Goal: Transaction & Acquisition: Purchase product/service

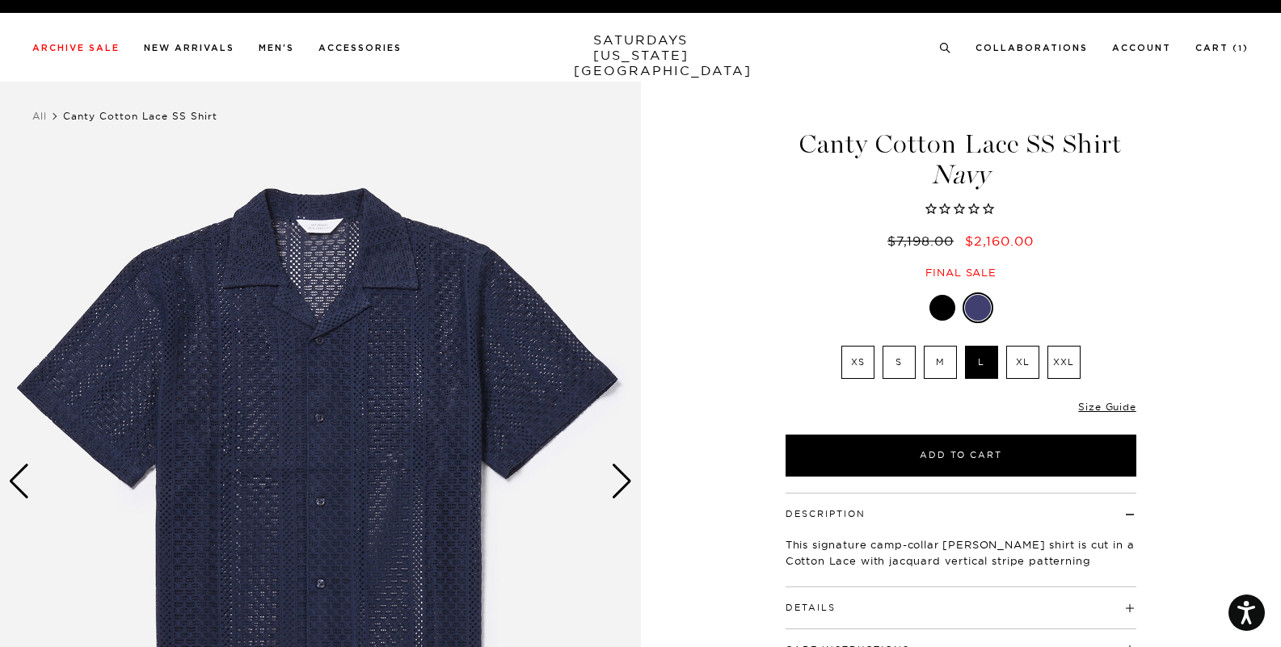
scroll to position [15, 0]
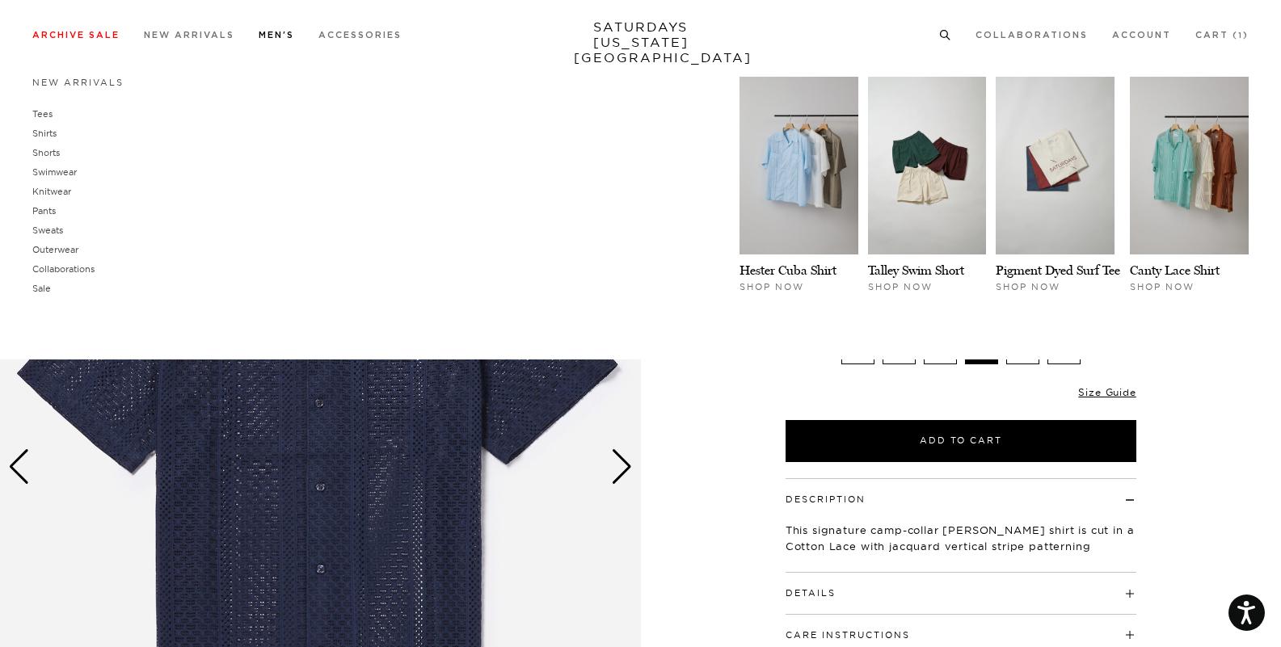
click at [1016, 348] on div "New Arrivals Tees Shirts Shorts Swimwear Knitwear Pants Sweats Outerwear Shop N…" at bounding box center [640, 214] width 1281 height 291
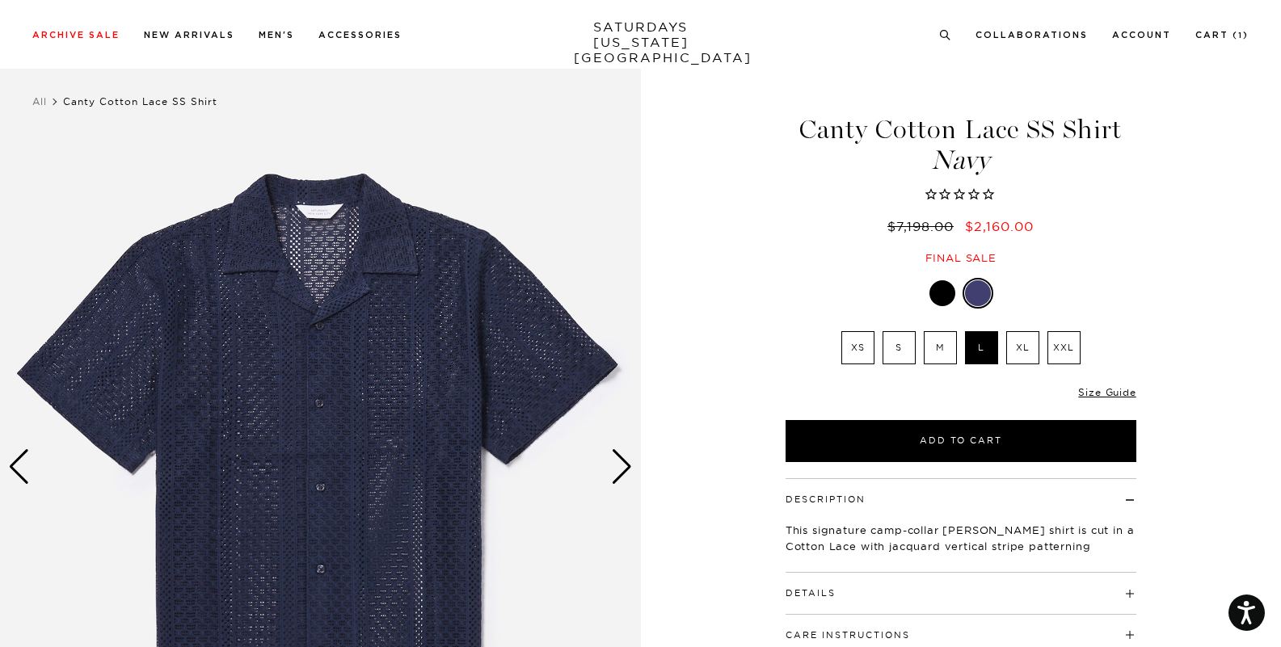
click at [1028, 353] on label "XL" at bounding box center [1022, 347] width 33 height 33
click at [0, 0] on input "XL" at bounding box center [0, 0] width 0 height 0
click at [945, 293] on div at bounding box center [942, 293] width 26 height 26
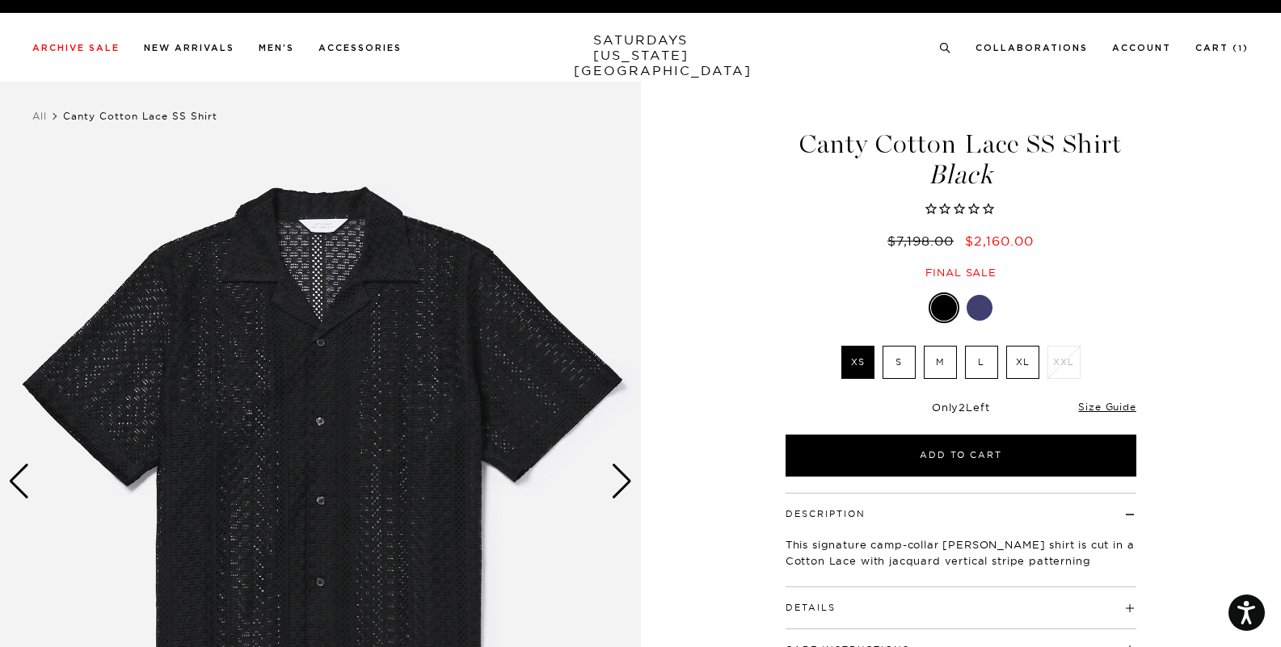
click at [1017, 361] on label "XL" at bounding box center [1022, 362] width 33 height 33
click at [0, 0] on input "XL" at bounding box center [0, 0] width 0 height 0
click at [981, 364] on label "L" at bounding box center [981, 362] width 33 height 33
click at [0, 0] on input "L" at bounding box center [0, 0] width 0 height 0
click at [975, 293] on div at bounding box center [961, 308] width 351 height 31
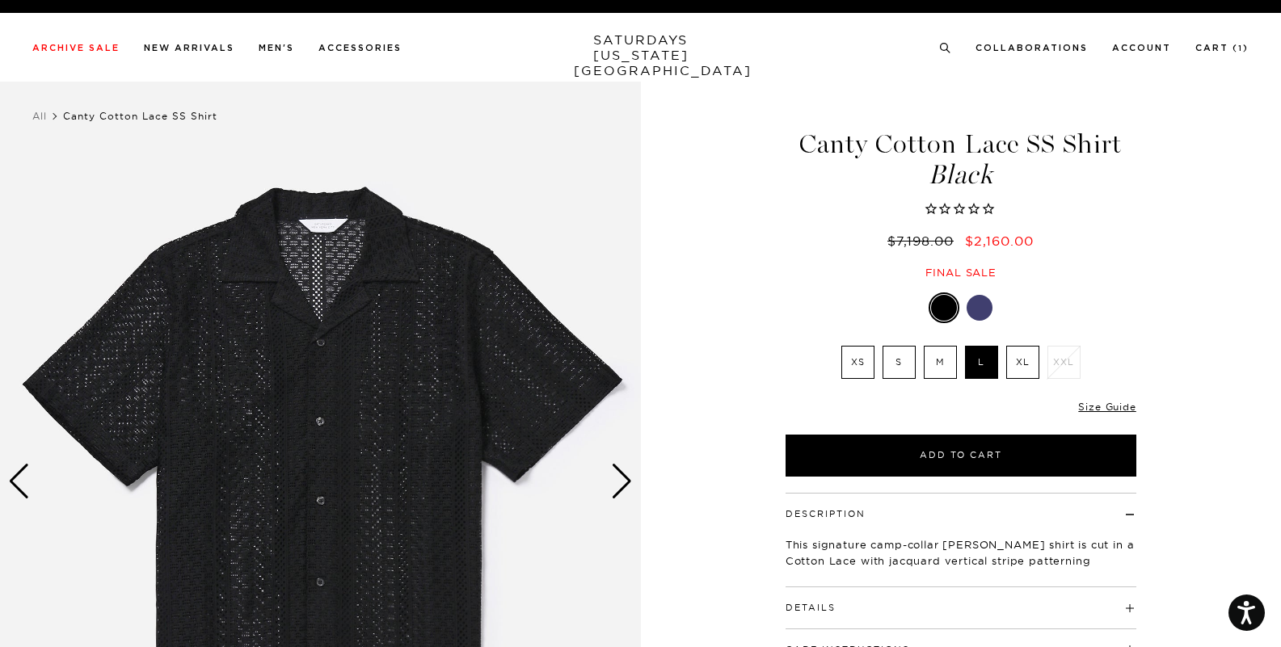
click at [979, 305] on div at bounding box center [980, 308] width 26 height 26
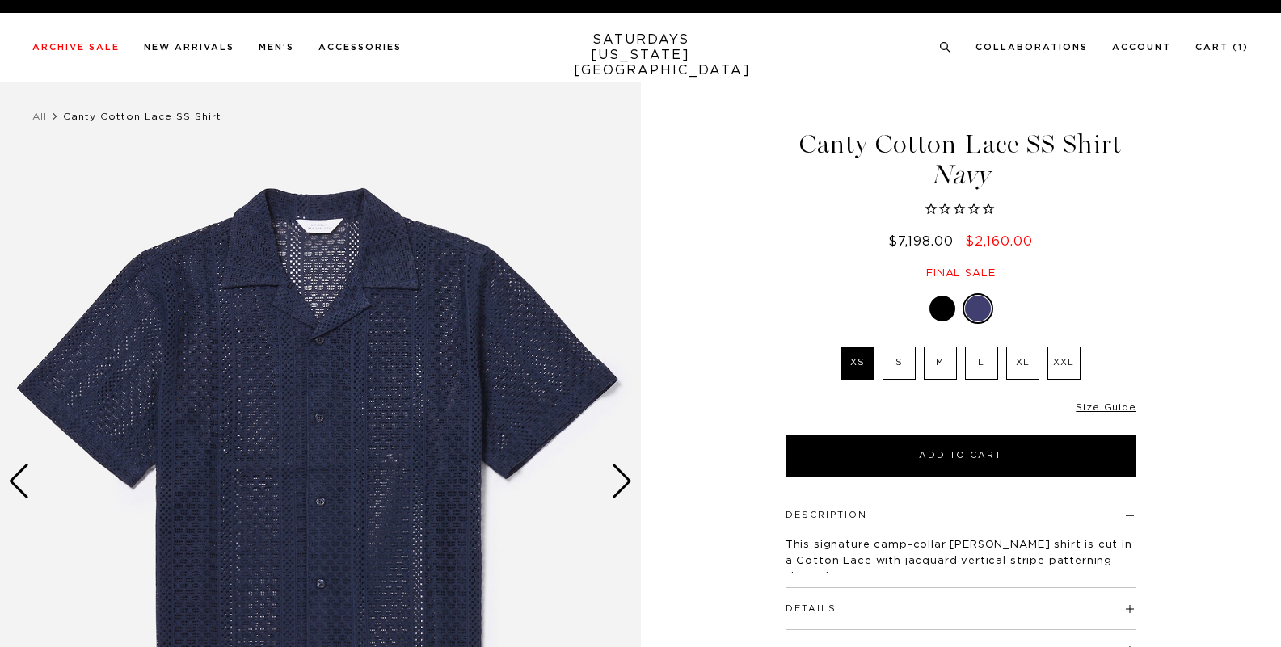
click at [1023, 353] on label "XL" at bounding box center [1022, 363] width 33 height 33
click at [0, 0] on input "XL" at bounding box center [0, 0] width 0 height 0
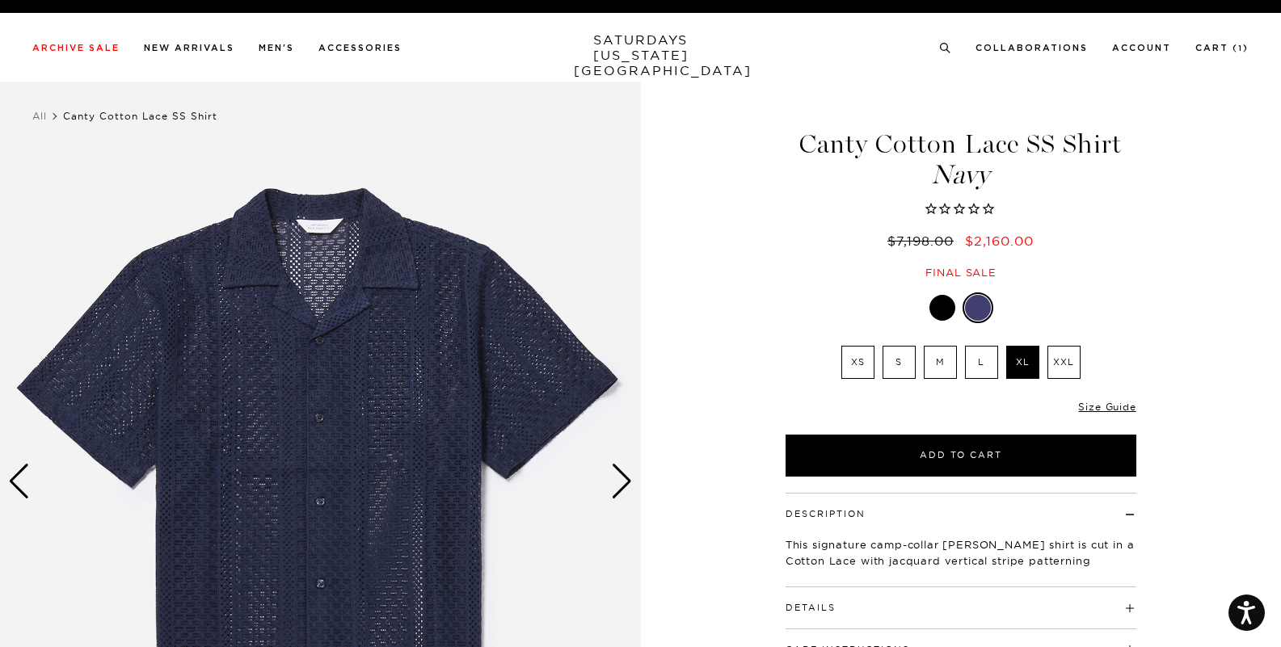
drag, startPoint x: 605, startPoint y: 32, endPoint x: 605, endPoint y: 44, distance: 12.9
click at [605, 45] on link "SATURDAYS NEW YORK CITY" at bounding box center [640, 55] width 133 height 46
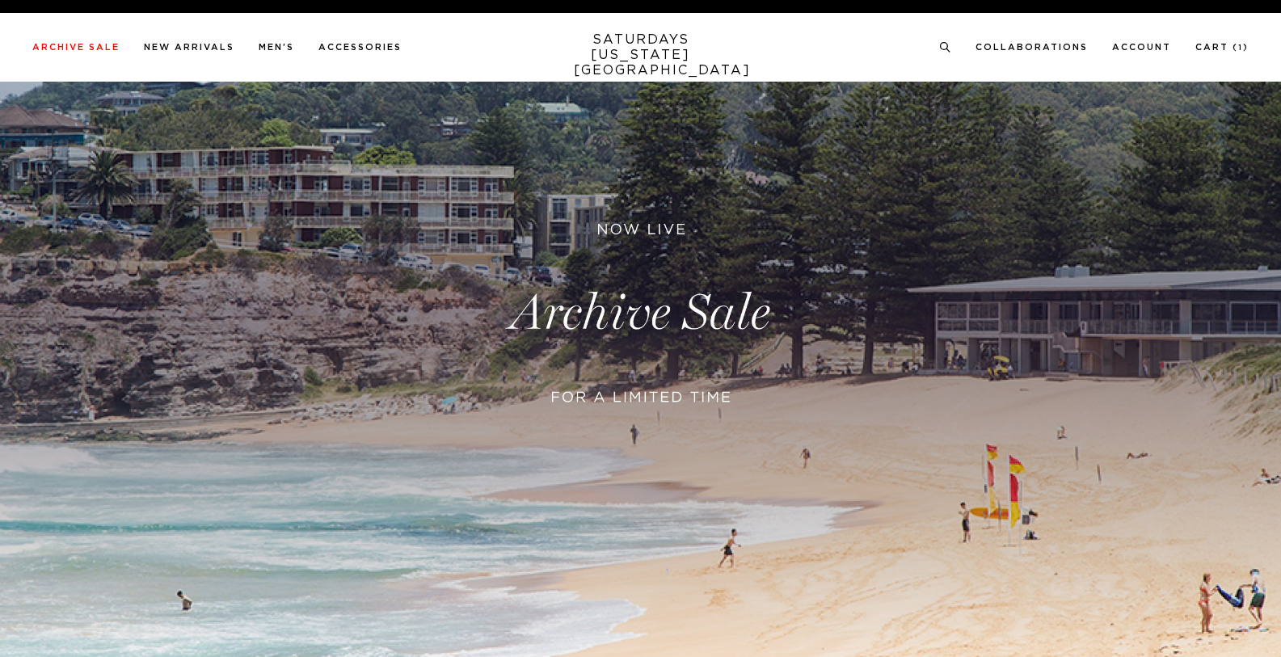
scroll to position [252, 0]
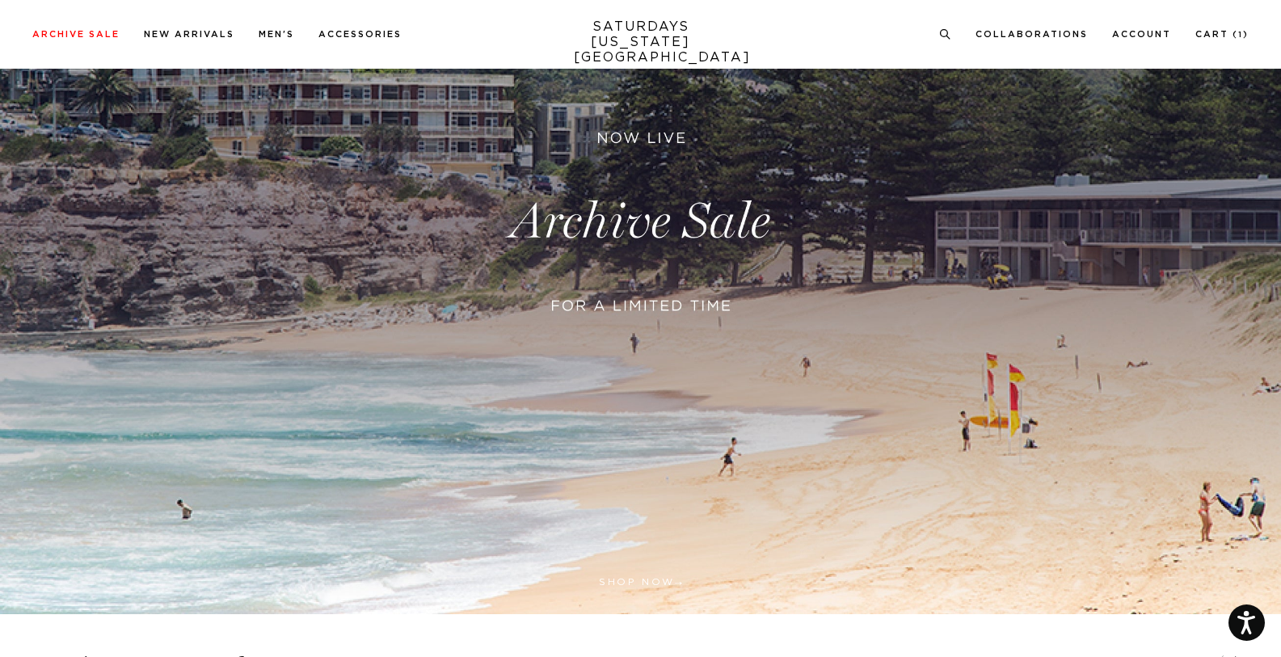
click at [704, 265] on link at bounding box center [640, 221] width 1281 height 785
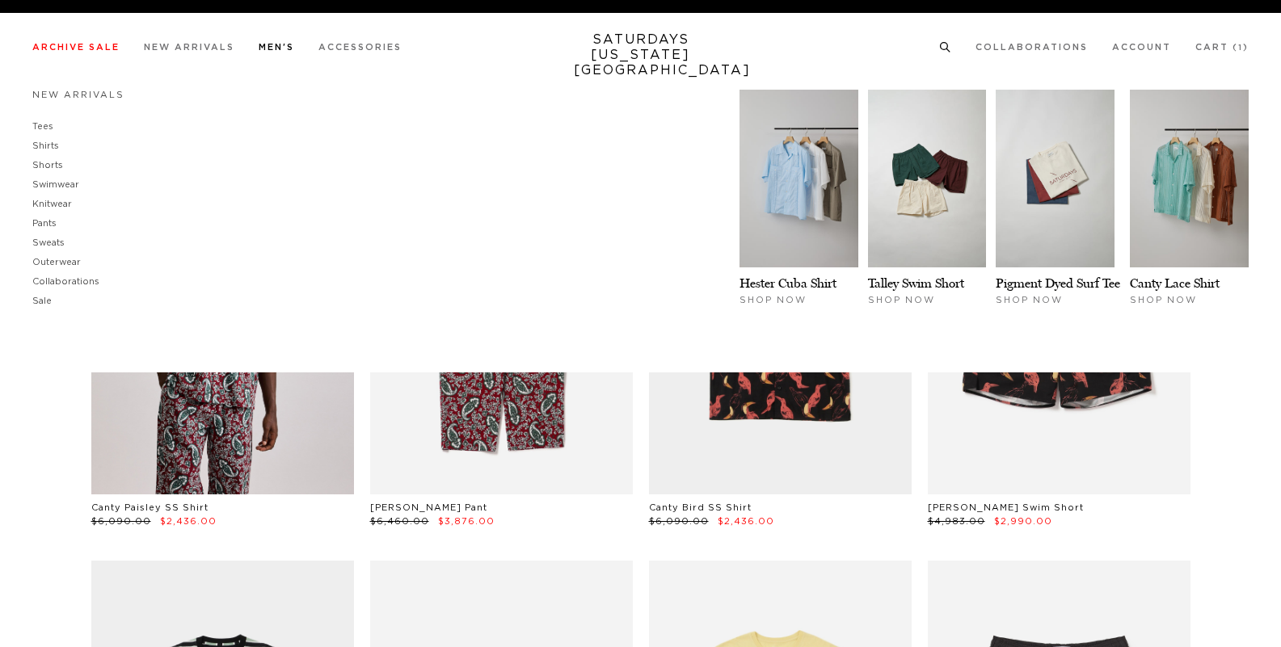
click at [281, 49] on link "Men's" at bounding box center [277, 47] width 36 height 9
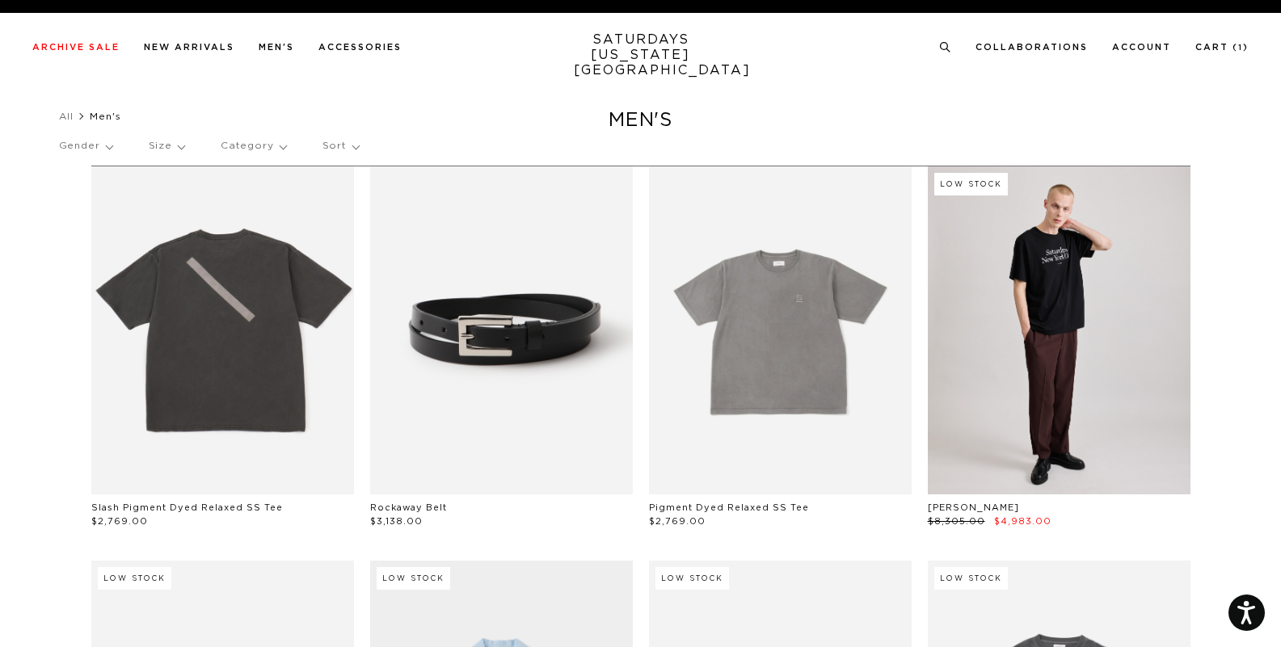
click at [350, 145] on p "Sort" at bounding box center [340, 146] width 36 height 37
click at [387, 242] on p "Price (Lowest-highest)" at bounding box center [379, 244] width 124 height 21
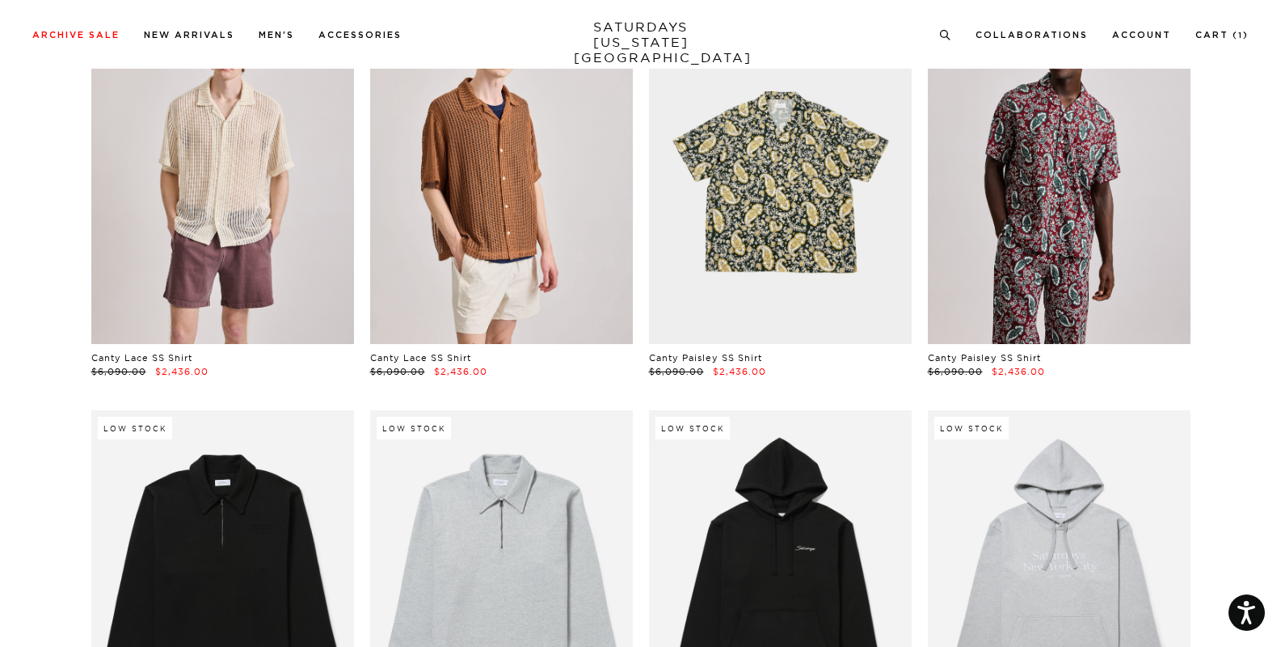
scroll to position [3396, 1]
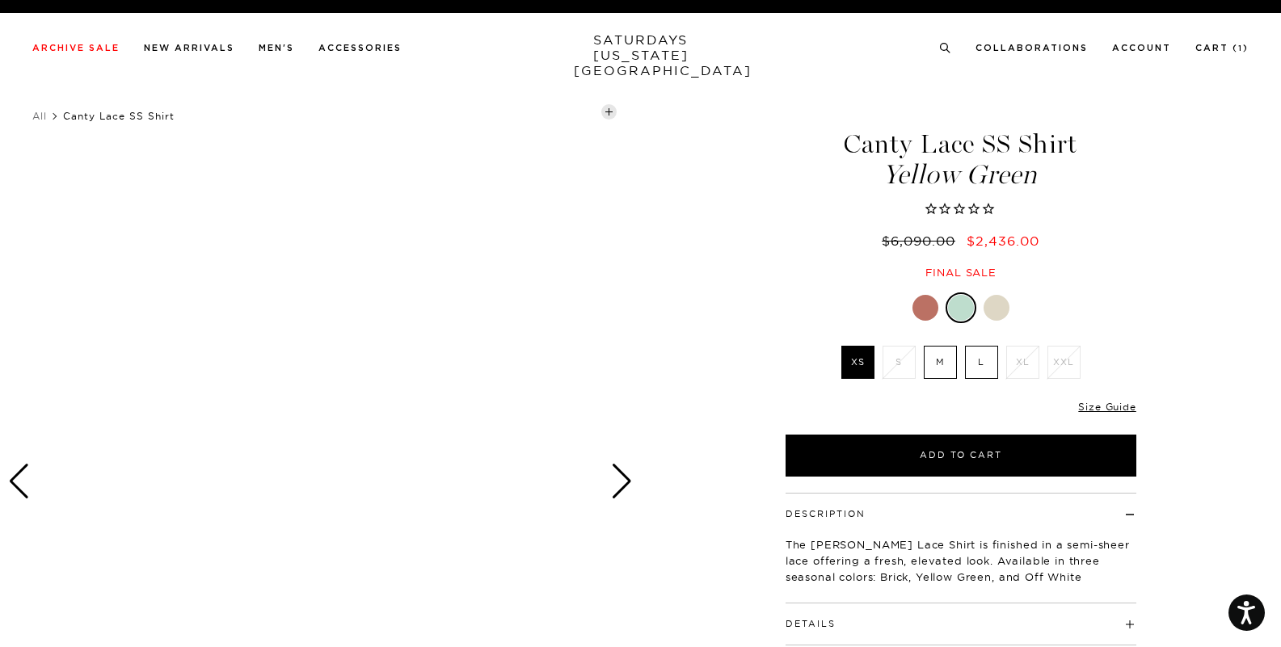
click at [616, 483] on div "Next slide" at bounding box center [622, 482] width 22 height 36
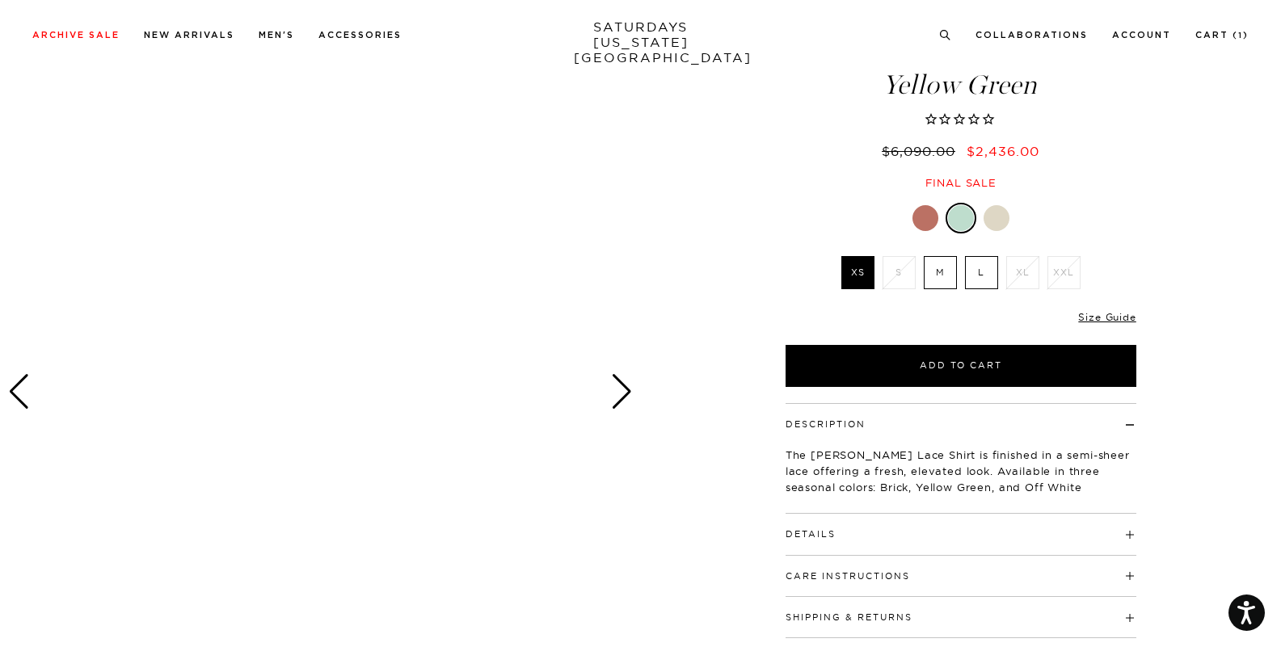
click at [898, 532] on h4 "Details" at bounding box center [961, 527] width 351 height 27
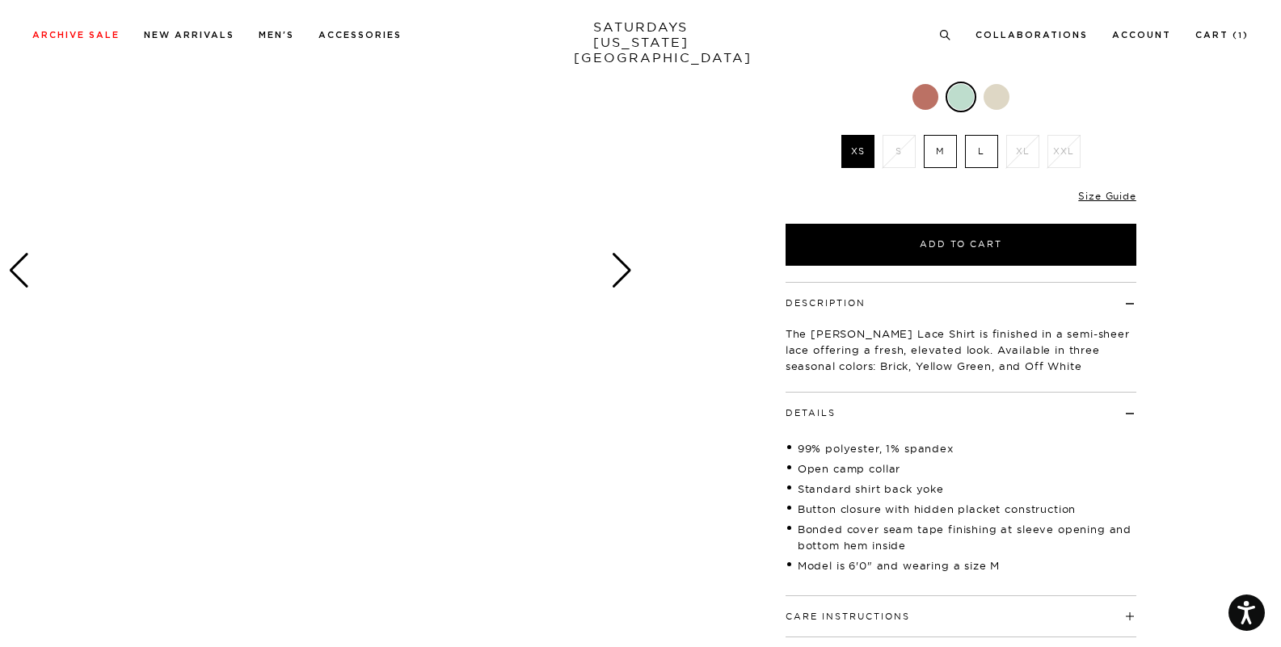
scroll to position [209, 0]
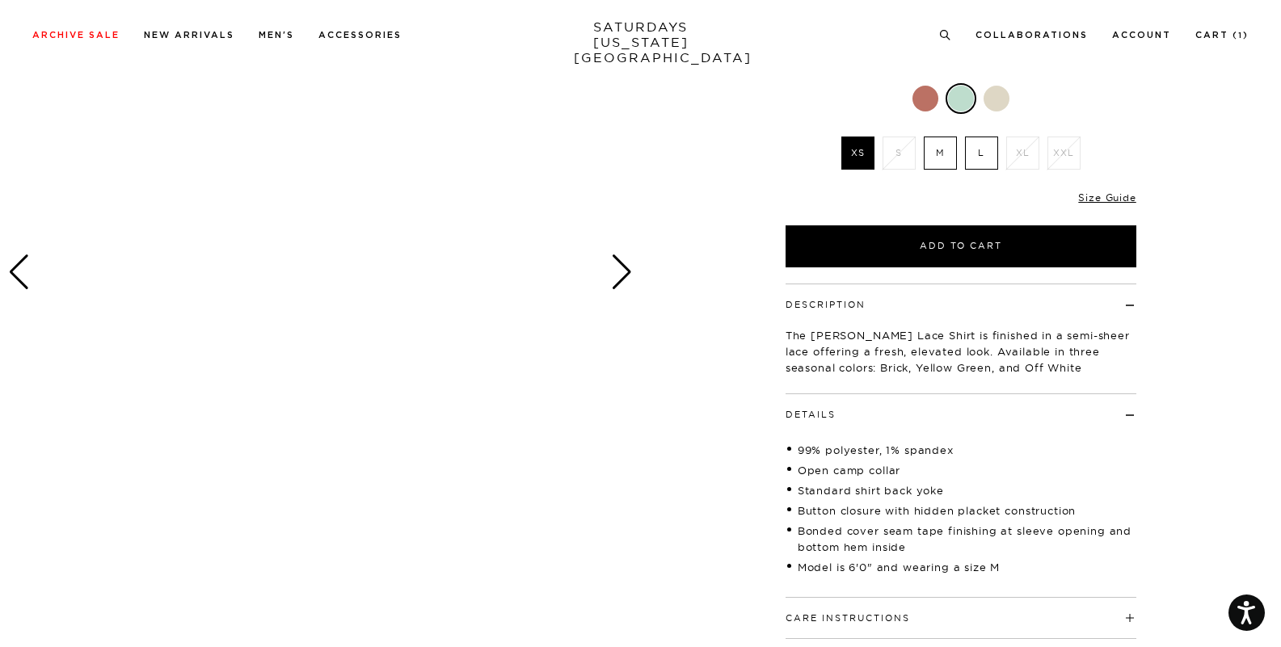
drag, startPoint x: 999, startPoint y: 410, endPoint x: 874, endPoint y: 353, distance: 137.4
click at [978, 399] on h4 "Details" at bounding box center [961, 407] width 351 height 27
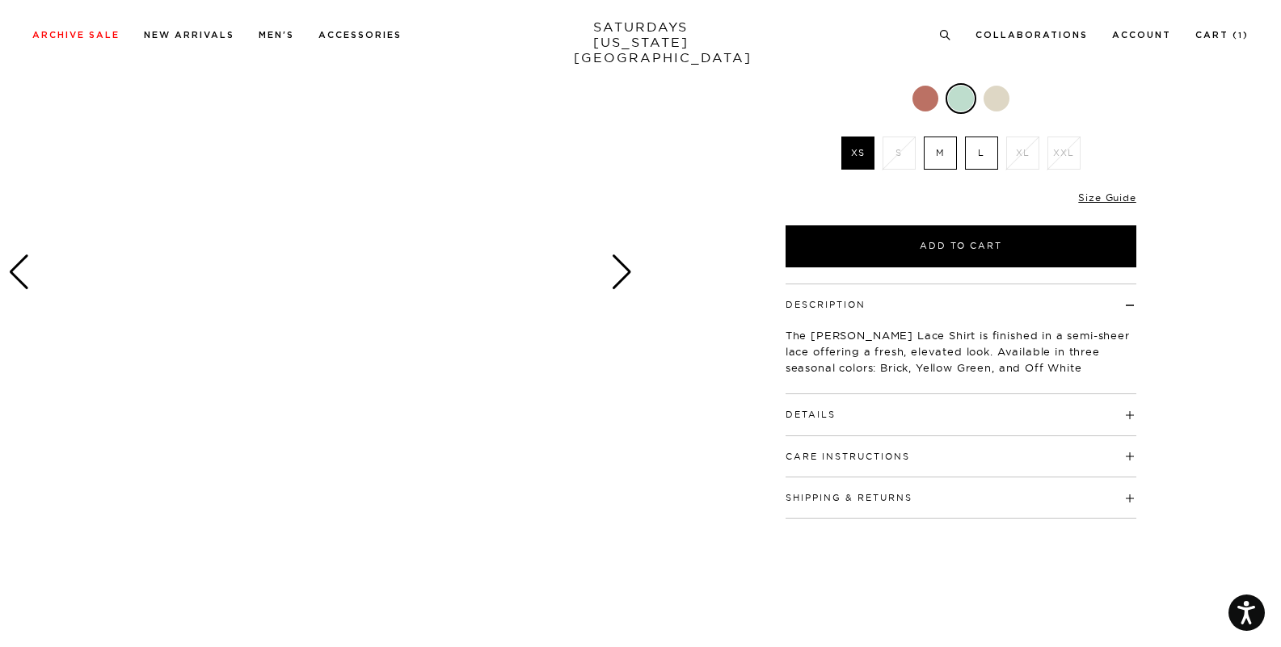
click at [613, 280] on div "Next slide" at bounding box center [622, 273] width 22 height 36
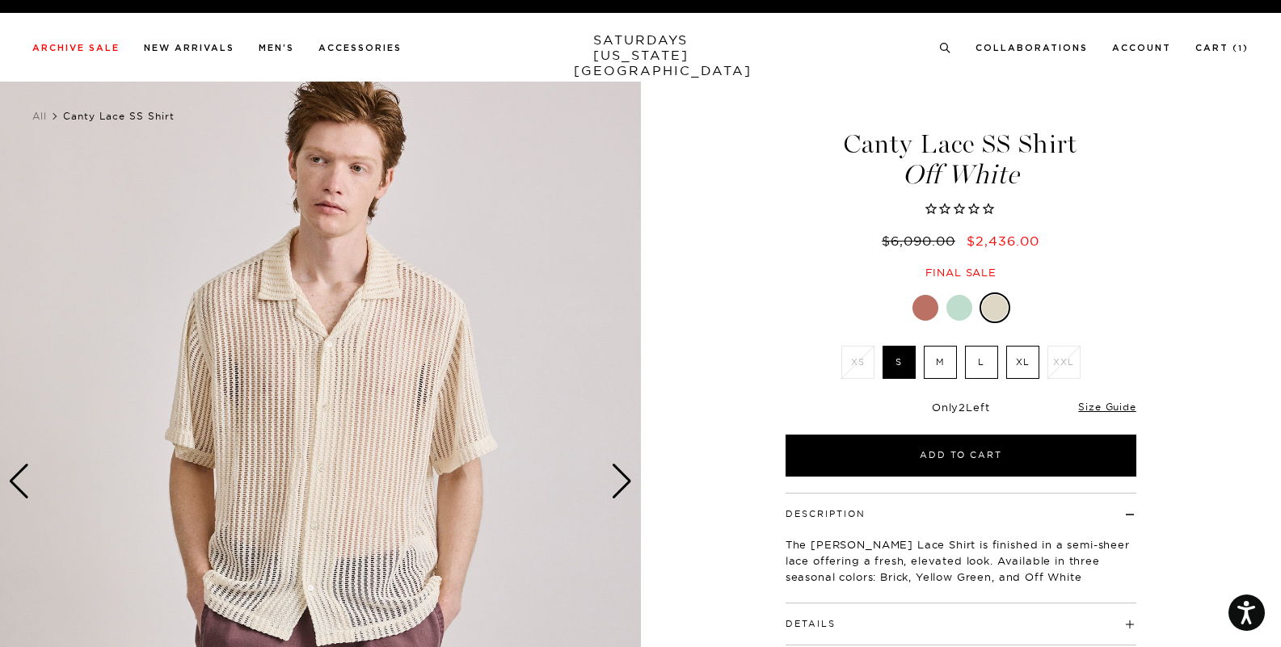
click at [642, 492] on div "1 / 1 5 / -2" at bounding box center [640, 482] width 1281 height 801
click at [624, 483] on div "Next slide" at bounding box center [622, 482] width 22 height 36
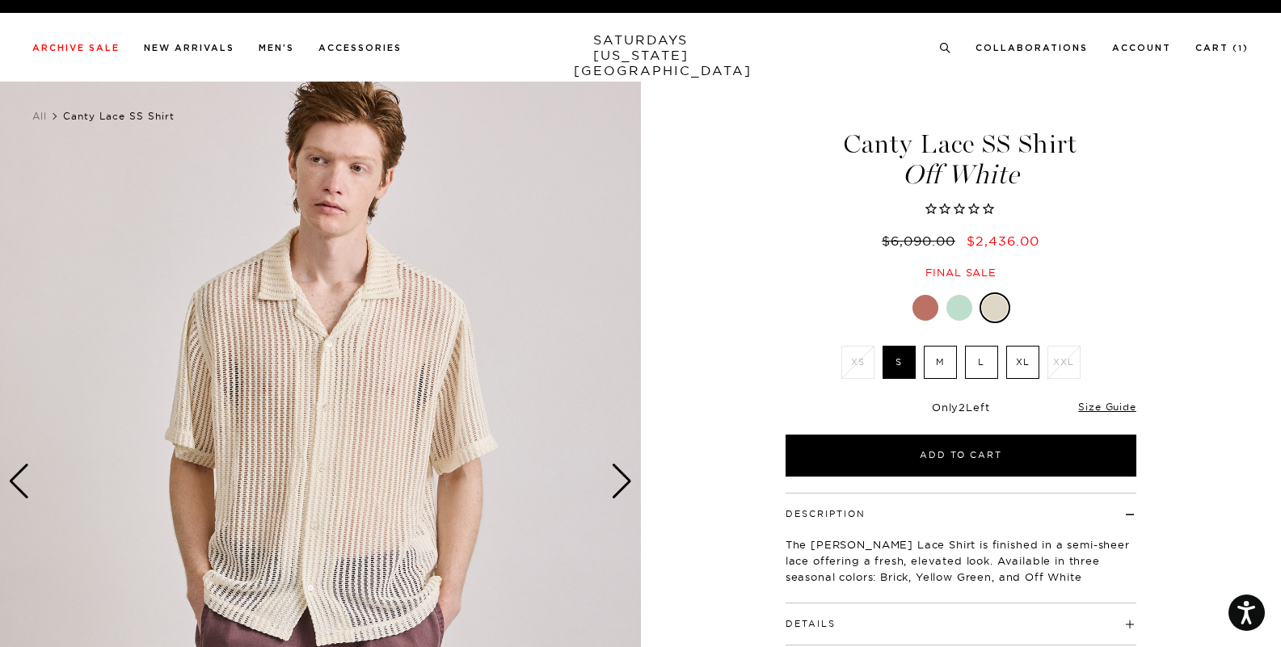
click at [624, 483] on div "Next slide" at bounding box center [622, 482] width 22 height 36
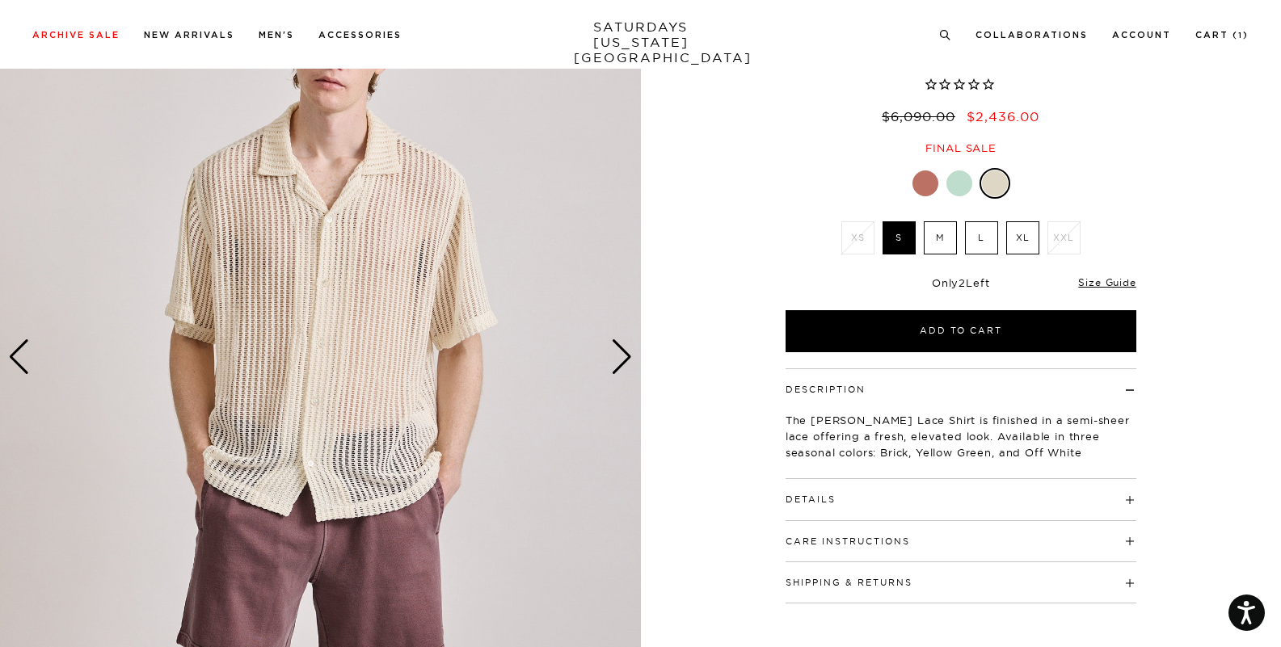
scroll to position [222, 0]
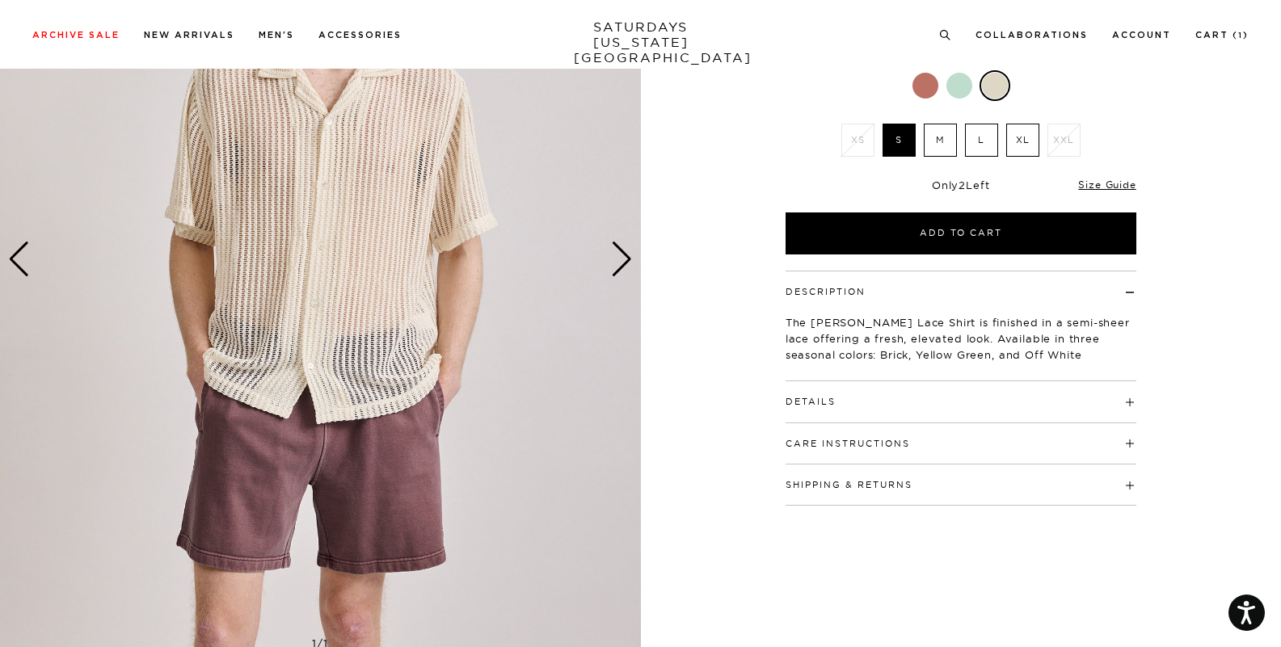
click at [959, 402] on h4 "Details" at bounding box center [961, 394] width 351 height 27
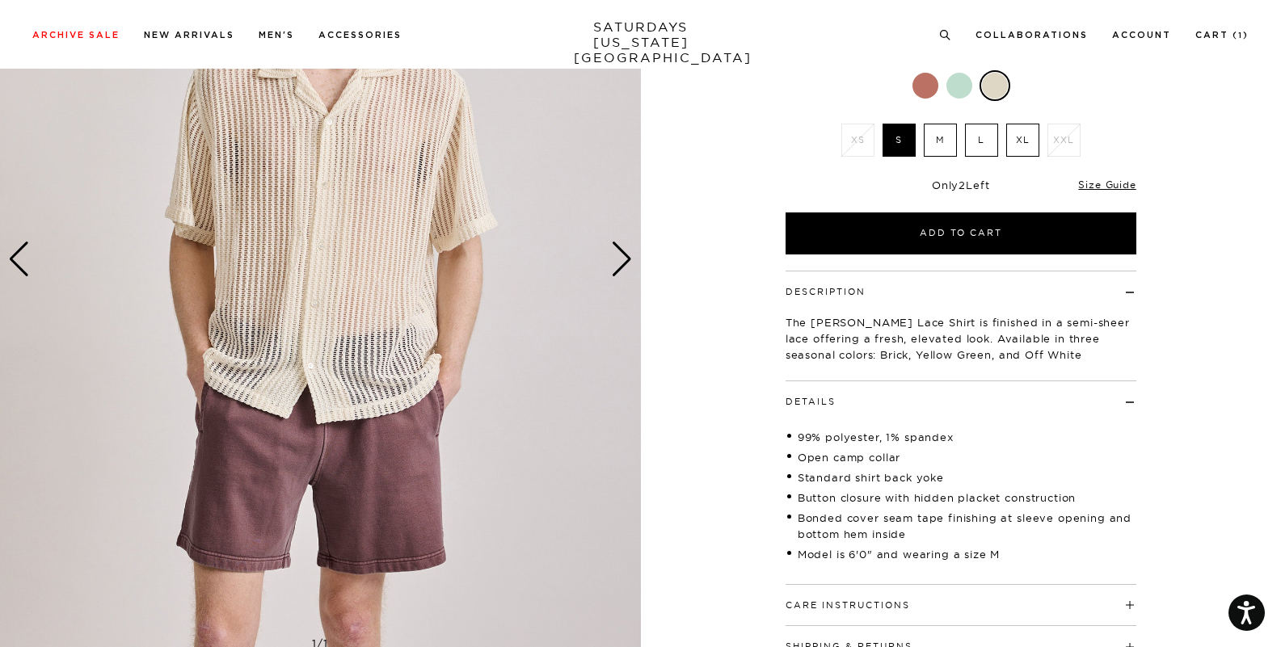
click at [1026, 604] on h4 "Care Instructions" at bounding box center [961, 598] width 351 height 27
